Goal: Information Seeking & Learning: Learn about a topic

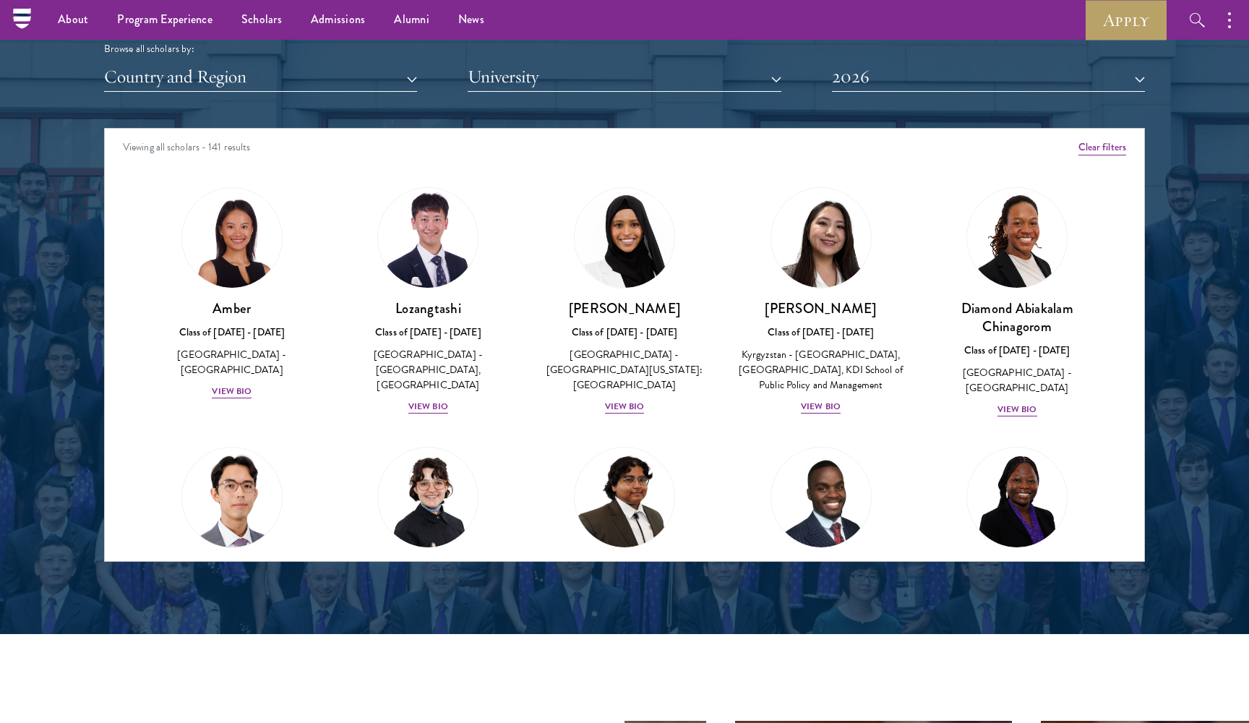
click at [601, 77] on button "University" at bounding box center [624, 77] width 313 height 30
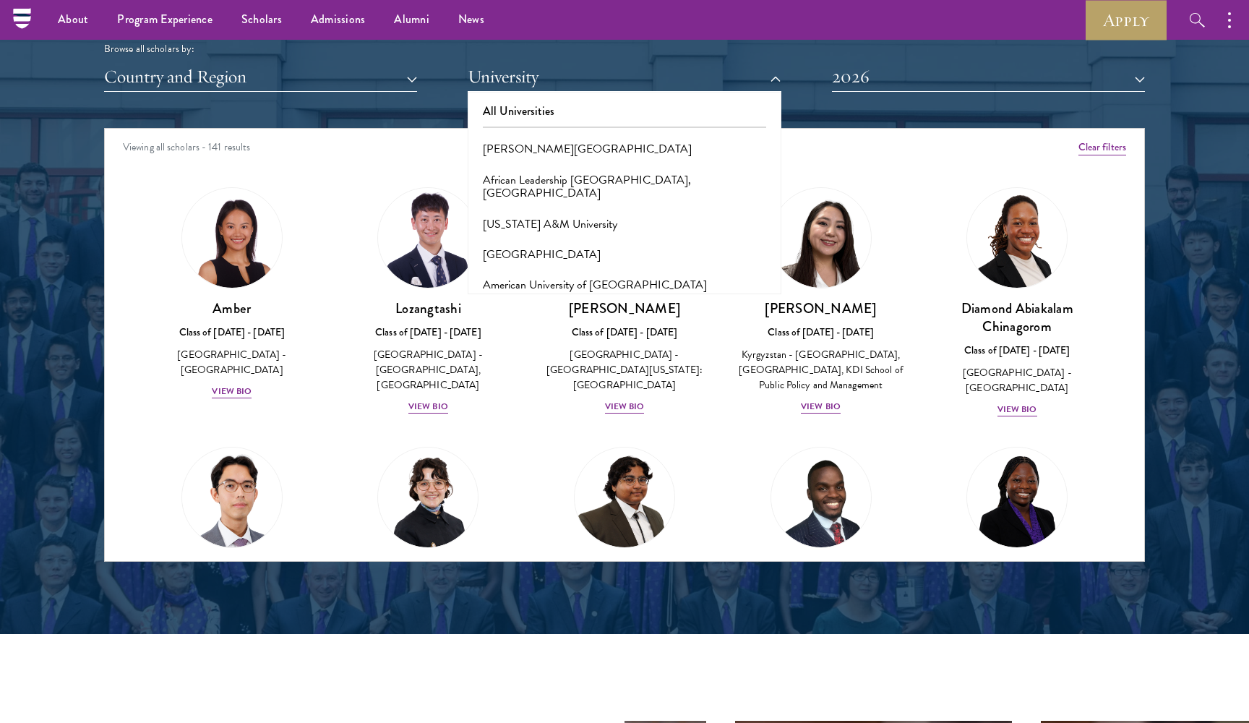
click at [601, 77] on button "University" at bounding box center [624, 77] width 313 height 30
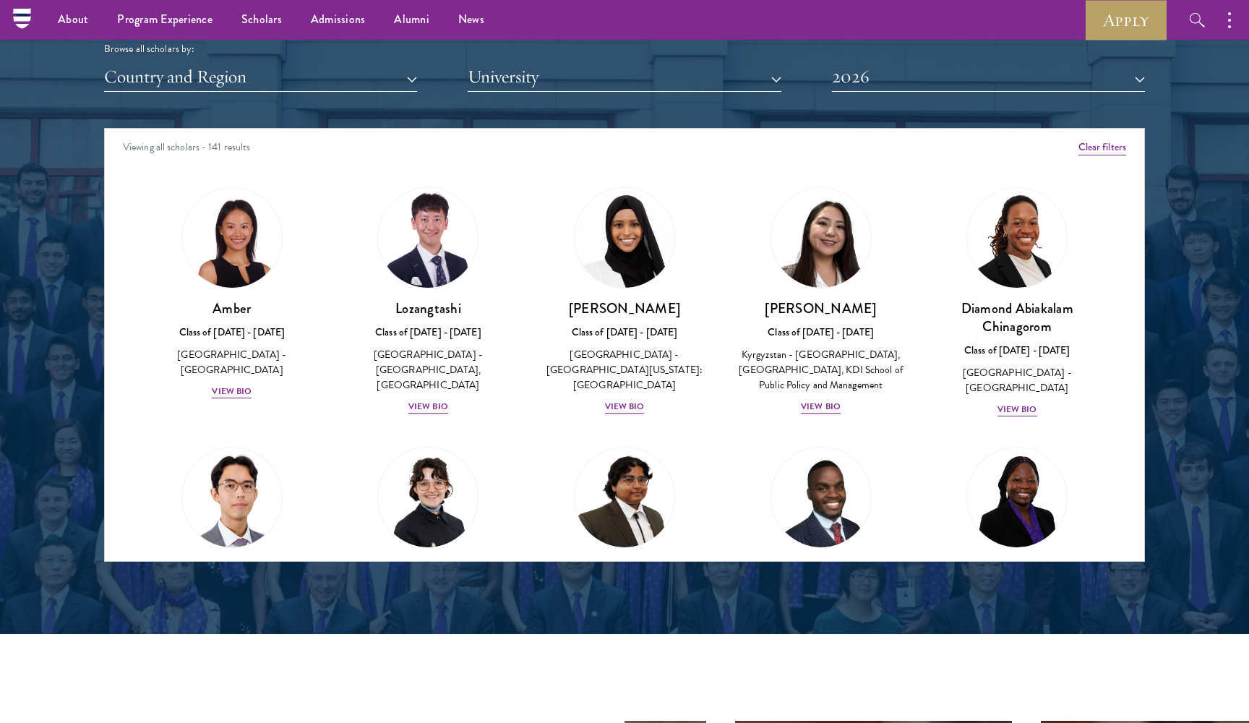
click at [332, 75] on button "Country and Region" at bounding box center [260, 77] width 313 height 30
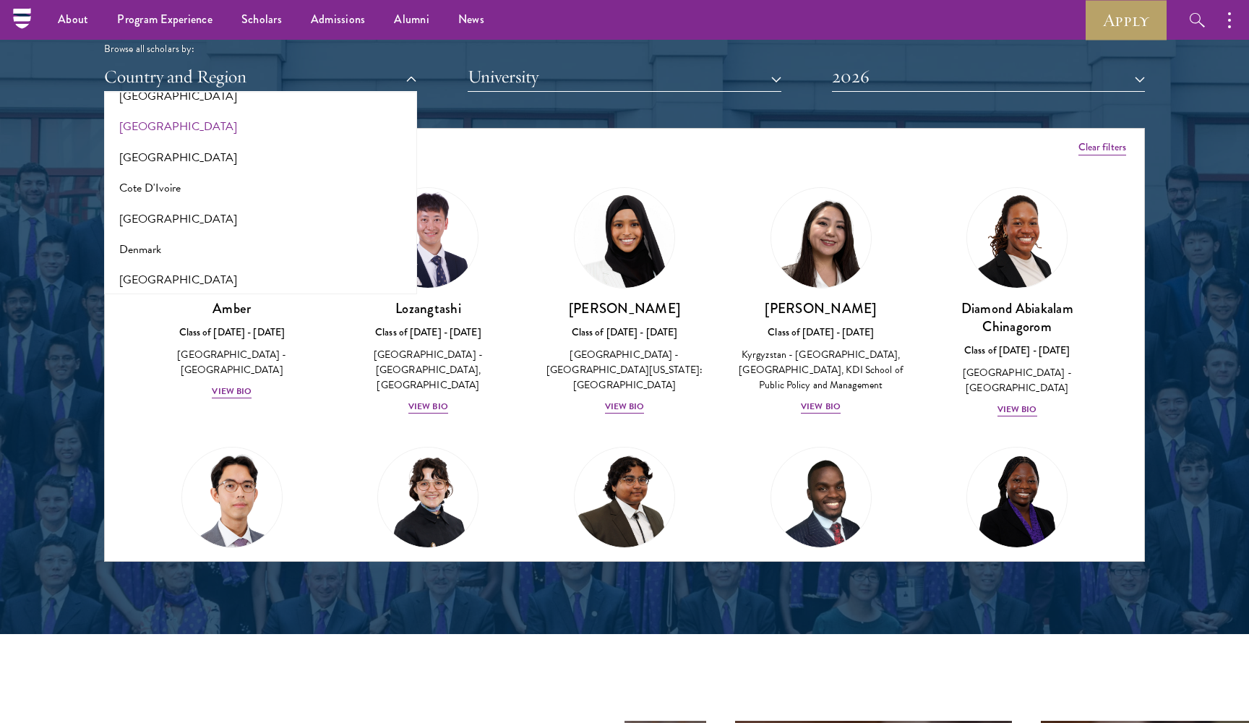
scroll to position [555, 0]
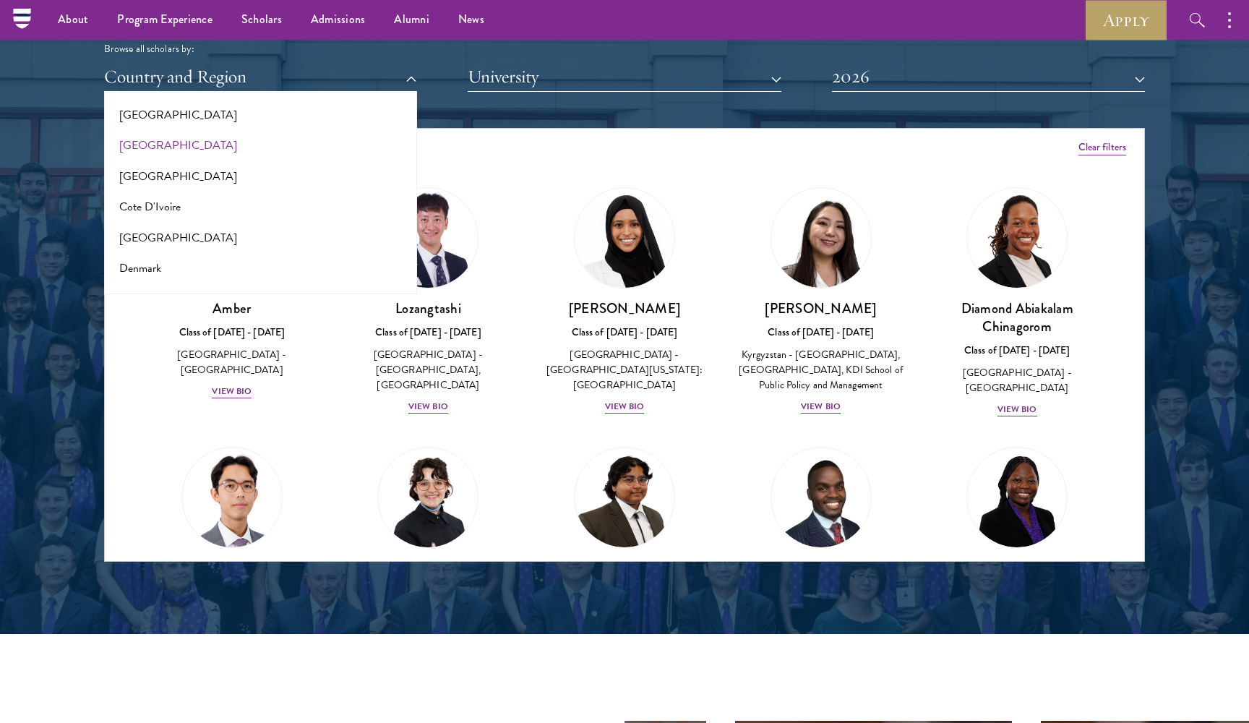
click at [197, 140] on button "[GEOGRAPHIC_DATA]" at bounding box center [260, 145] width 304 height 30
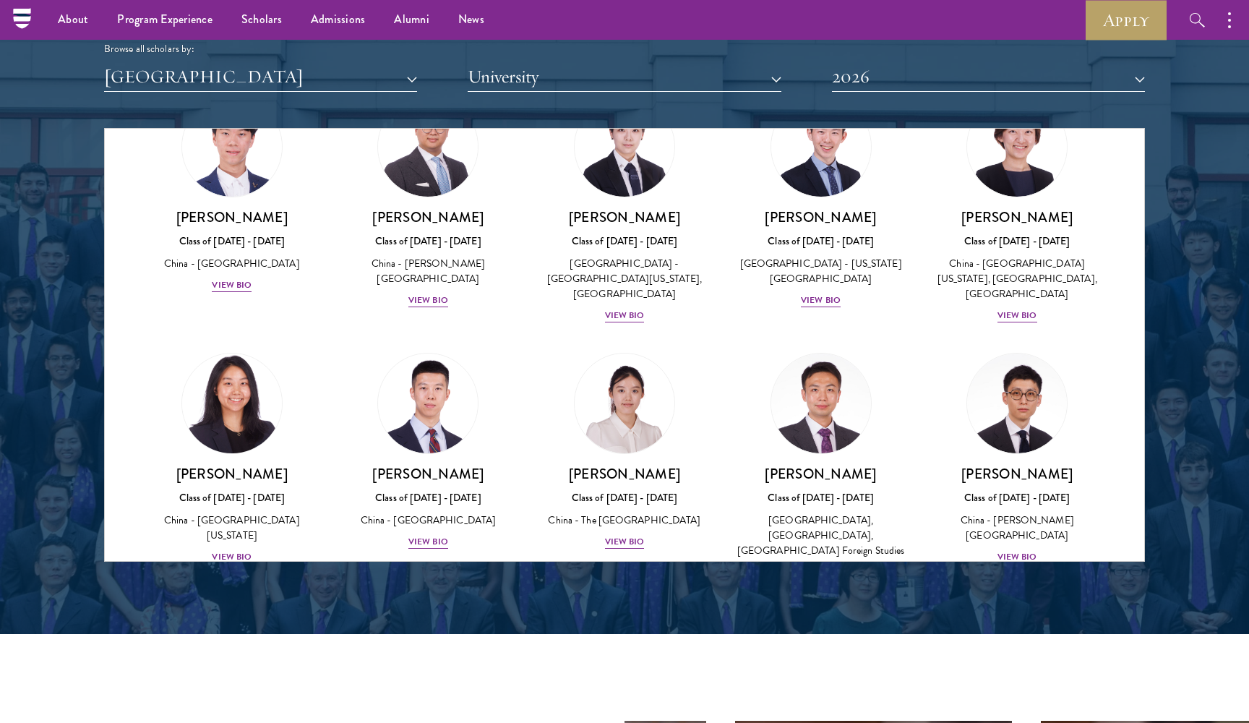
scroll to position [644, 0]
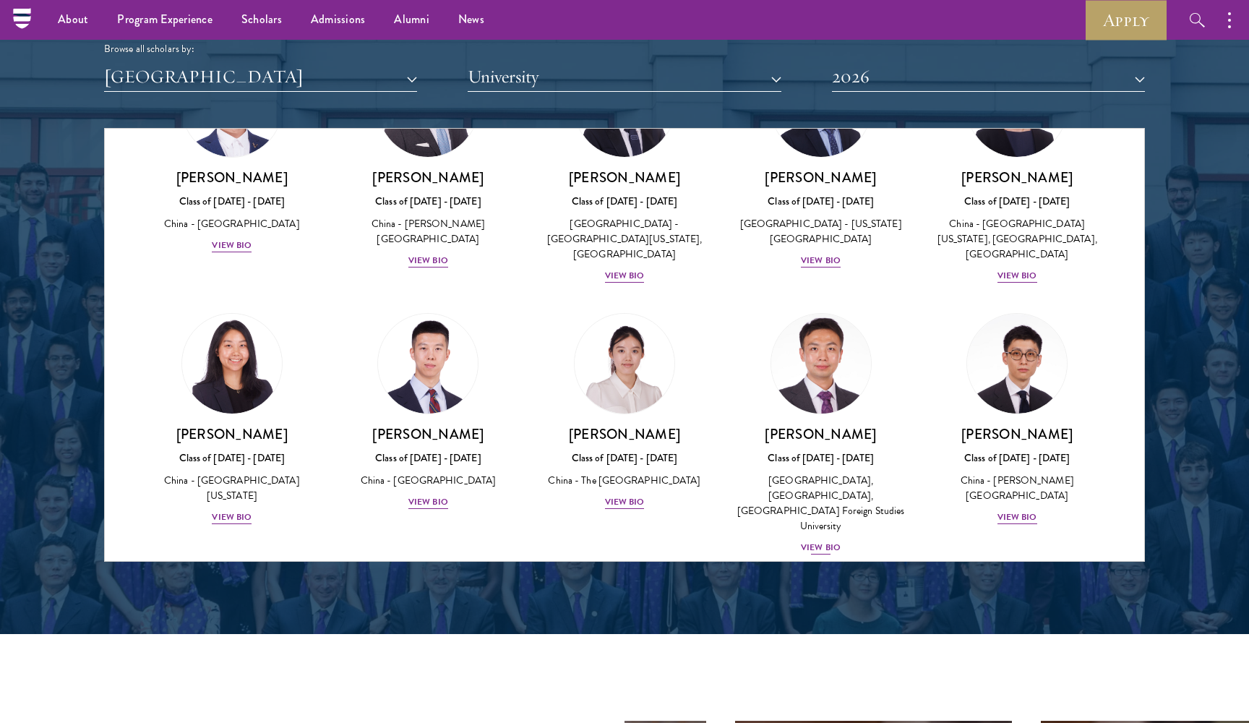
click at [814, 340] on img at bounding box center [821, 364] width 110 height 110
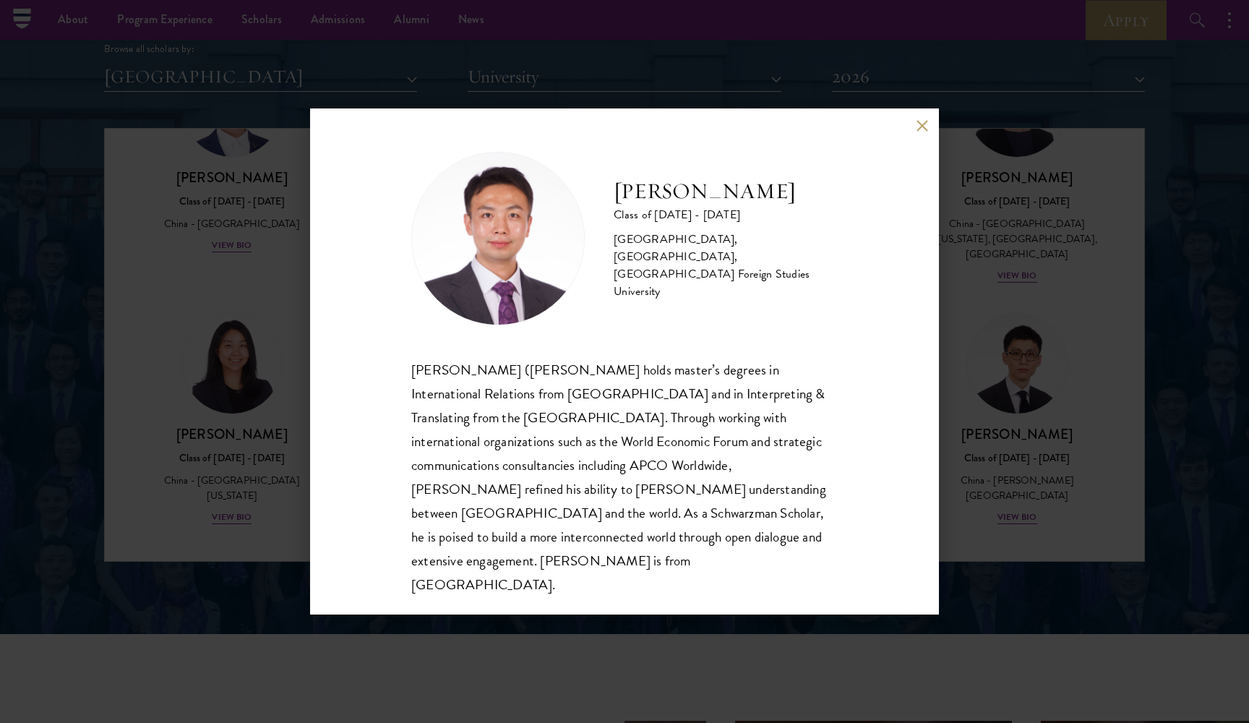
click at [922, 132] on button at bounding box center [922, 125] width 12 height 12
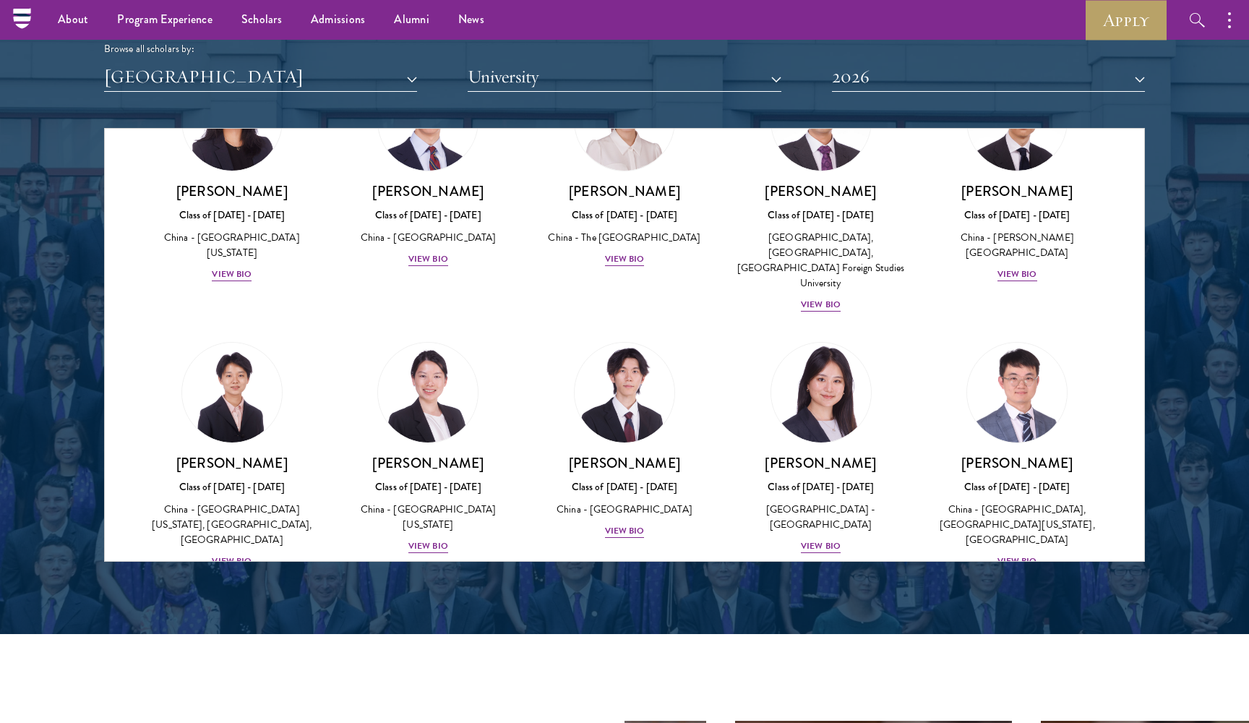
scroll to position [865, 0]
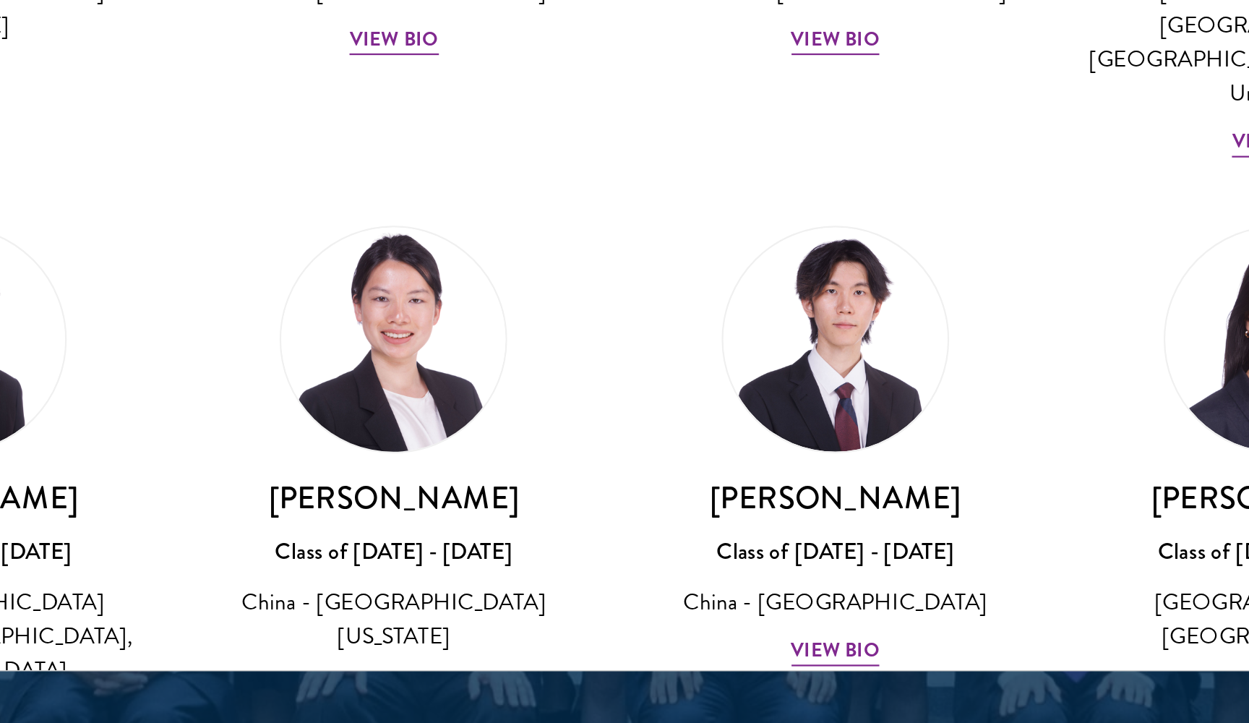
click at [345, 614] on div "[PERSON_NAME] Class of [DATE] - [DATE] [GEOGRAPHIC_DATA] - [GEOGRAPHIC_DATA][US…" at bounding box center [429, 664] width 168 height 100
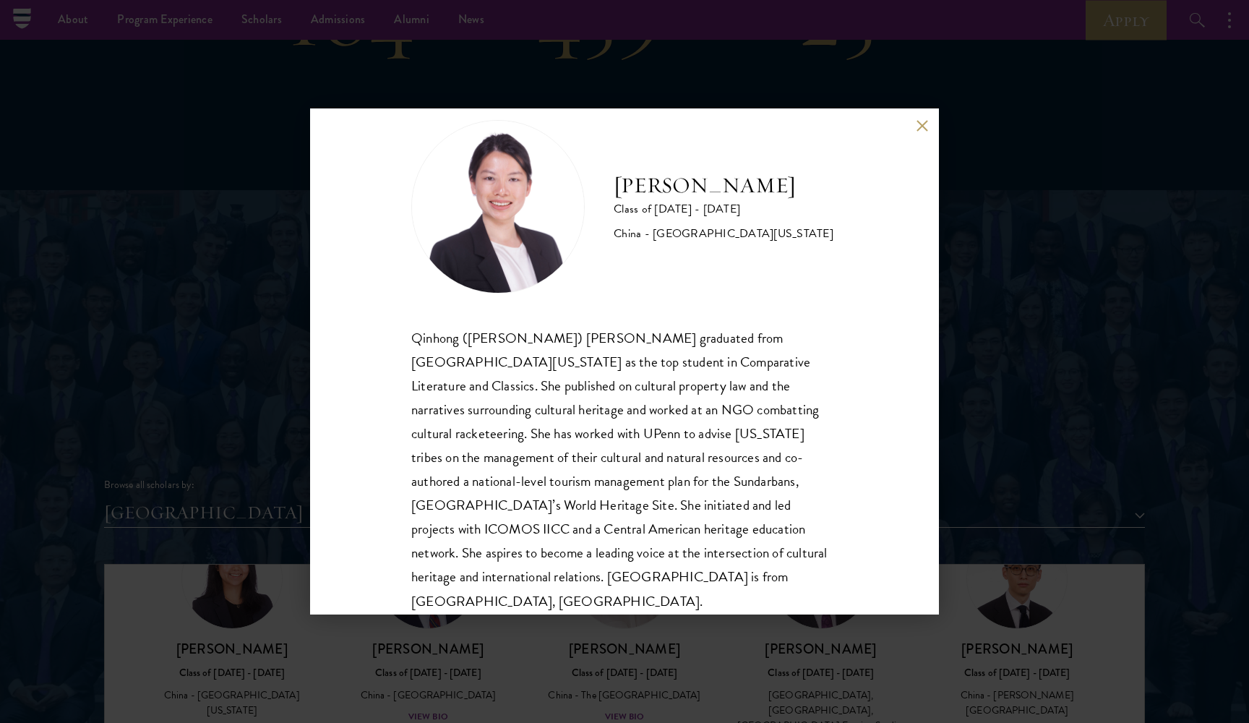
scroll to position [25, 0]
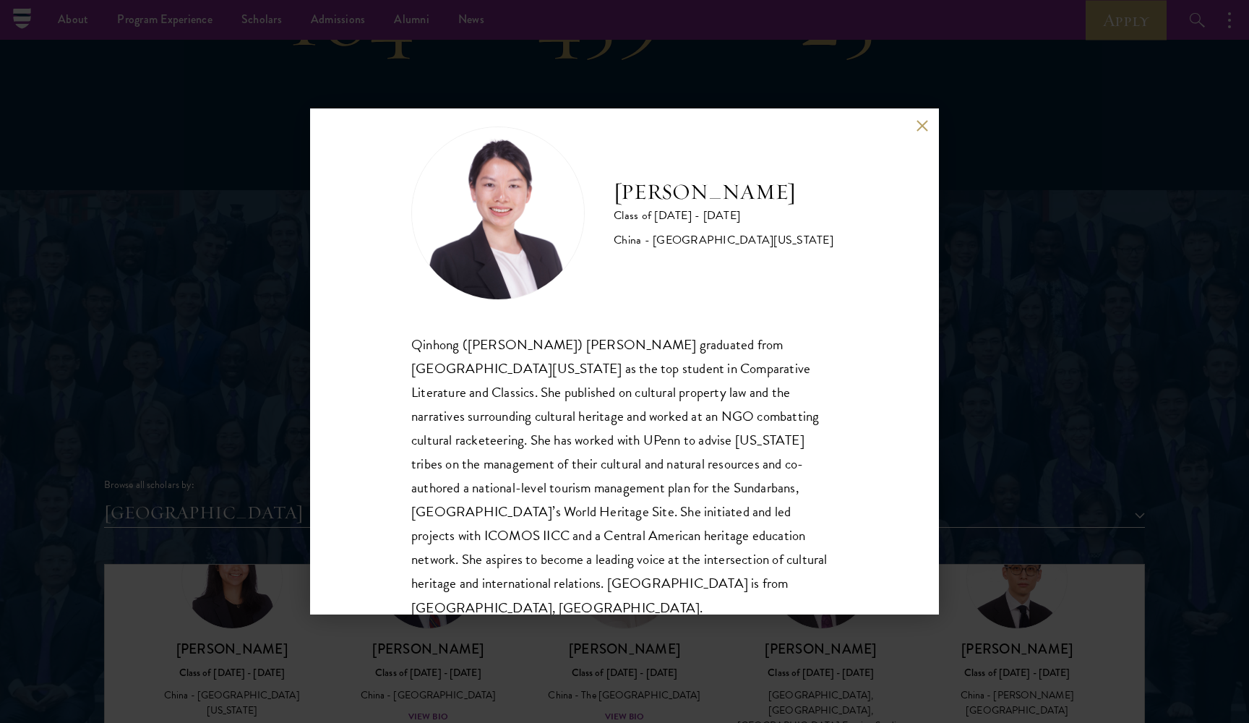
click at [919, 121] on button at bounding box center [922, 125] width 12 height 12
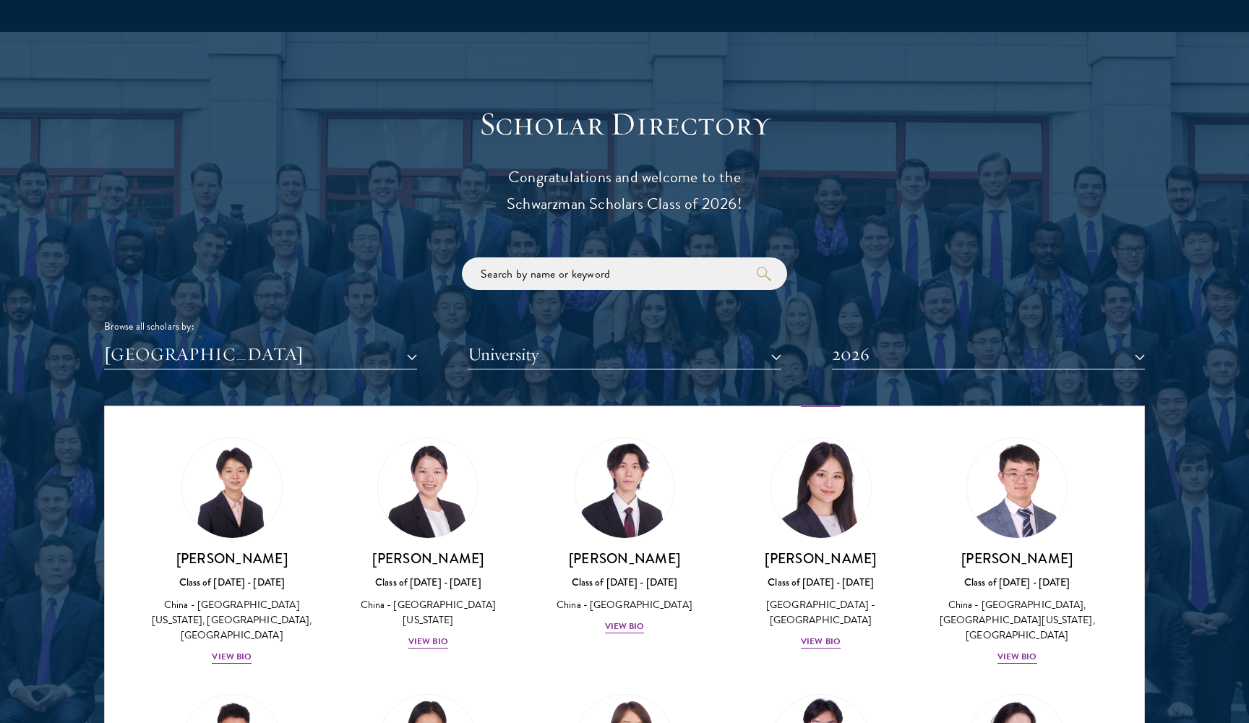
scroll to position [1544, 0]
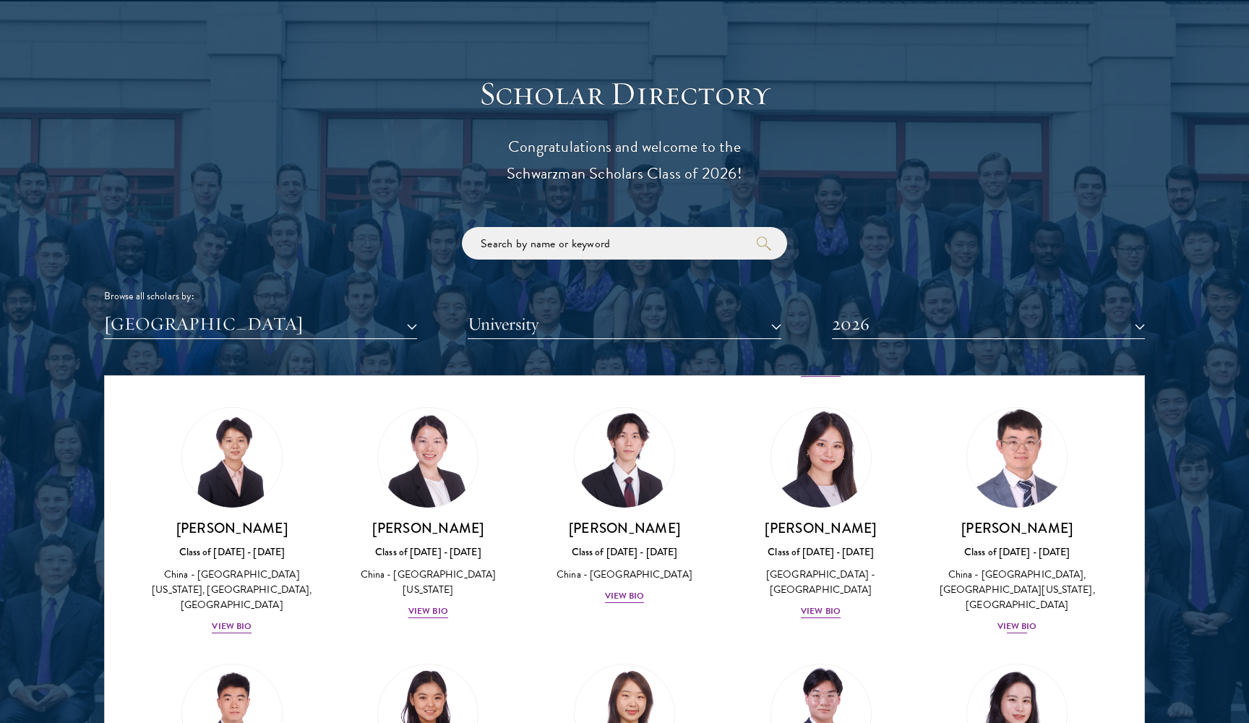
click at [1003, 534] on div "[PERSON_NAME] Class of [DATE] - [DATE] [GEOGRAPHIC_DATA] - [GEOGRAPHIC_DATA], […" at bounding box center [1017, 577] width 168 height 116
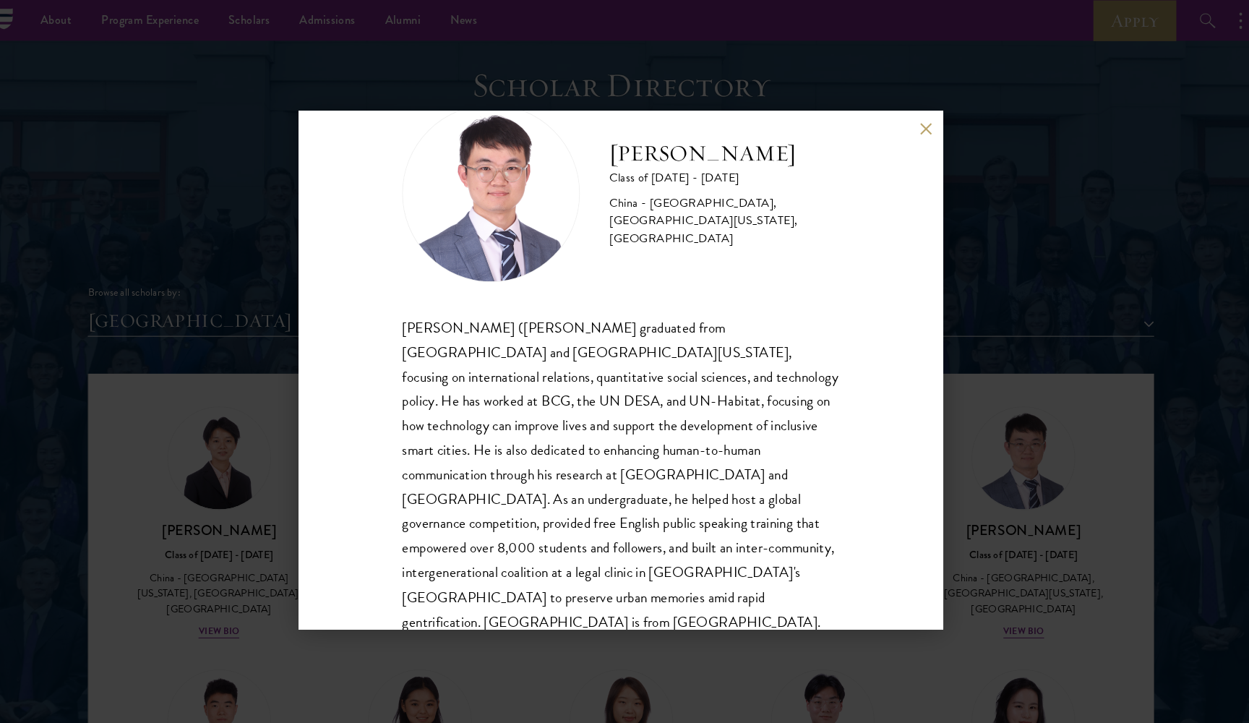
scroll to position [49, 0]
click at [916, 120] on button at bounding box center [922, 125] width 12 height 12
